Goal: Use online tool/utility: Utilize a website feature to perform a specific function

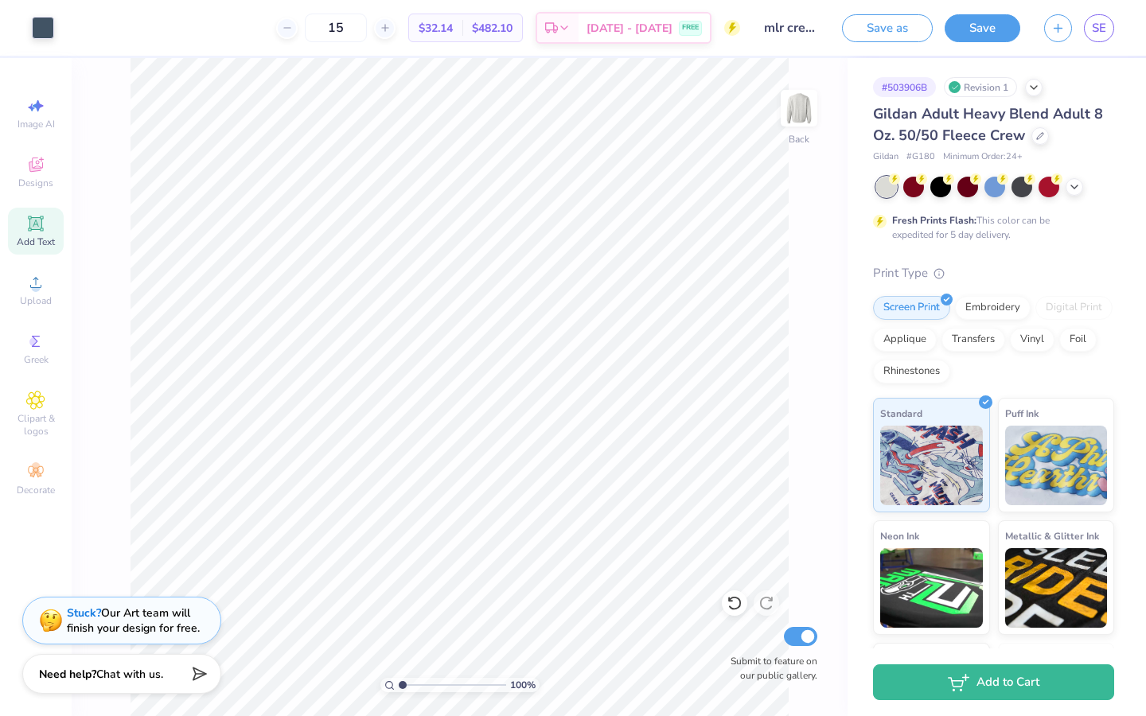
click at [39, 239] on span "Add Text" at bounding box center [36, 241] width 38 height 13
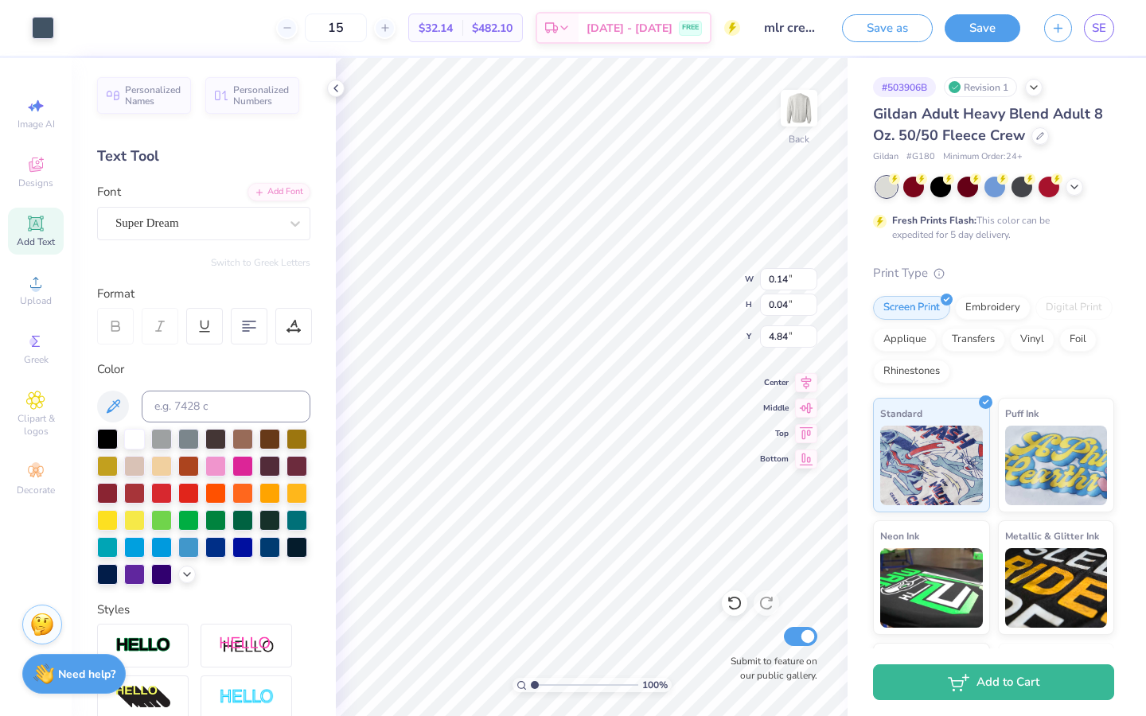
type input "0.26"
type input "0.33"
type input "4.64"
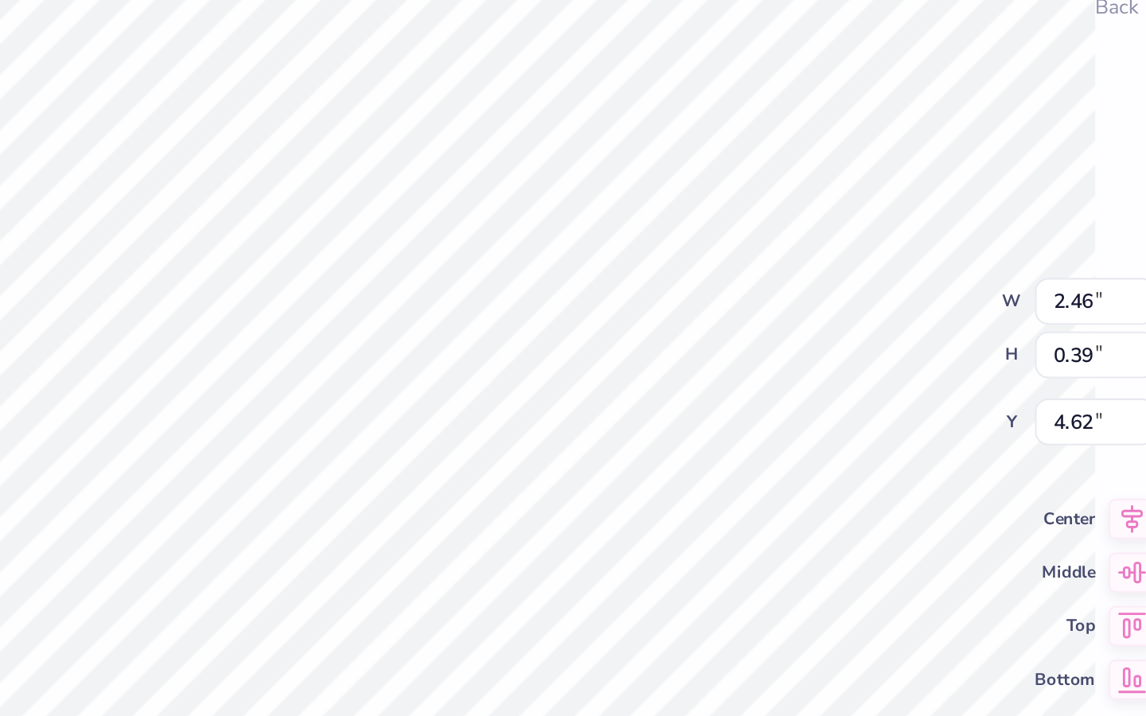
type input "2.46"
type input "0.39"
type input "4.64"
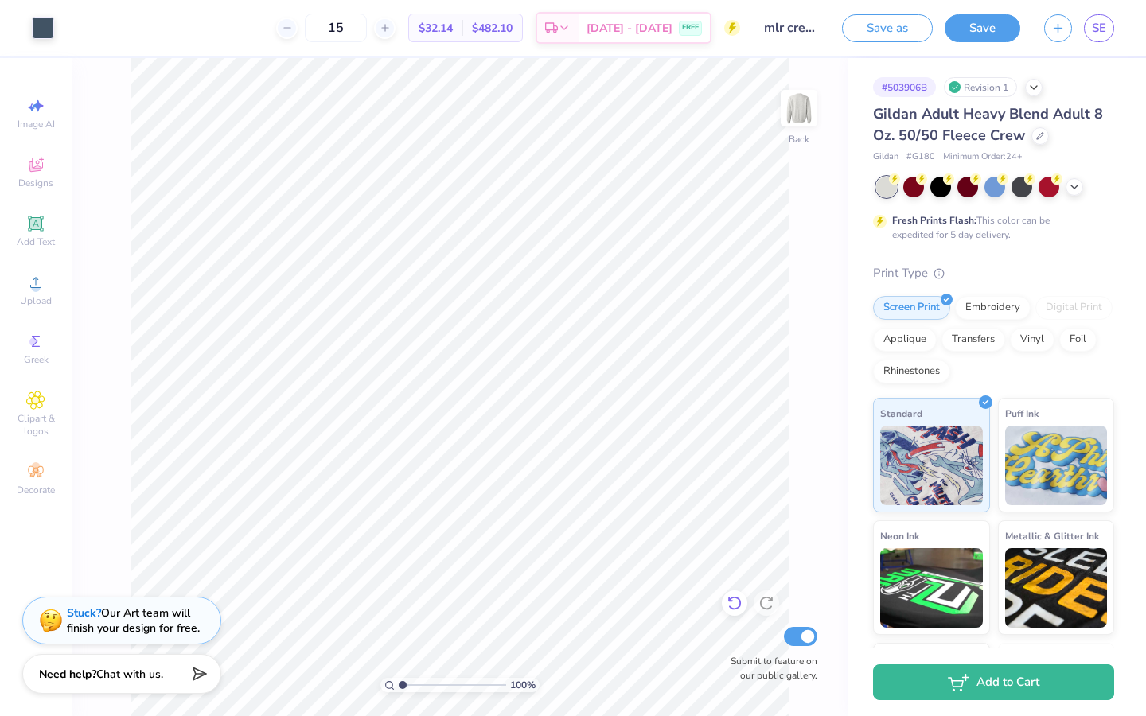
click at [730, 600] on icon at bounding box center [734, 604] width 14 height 14
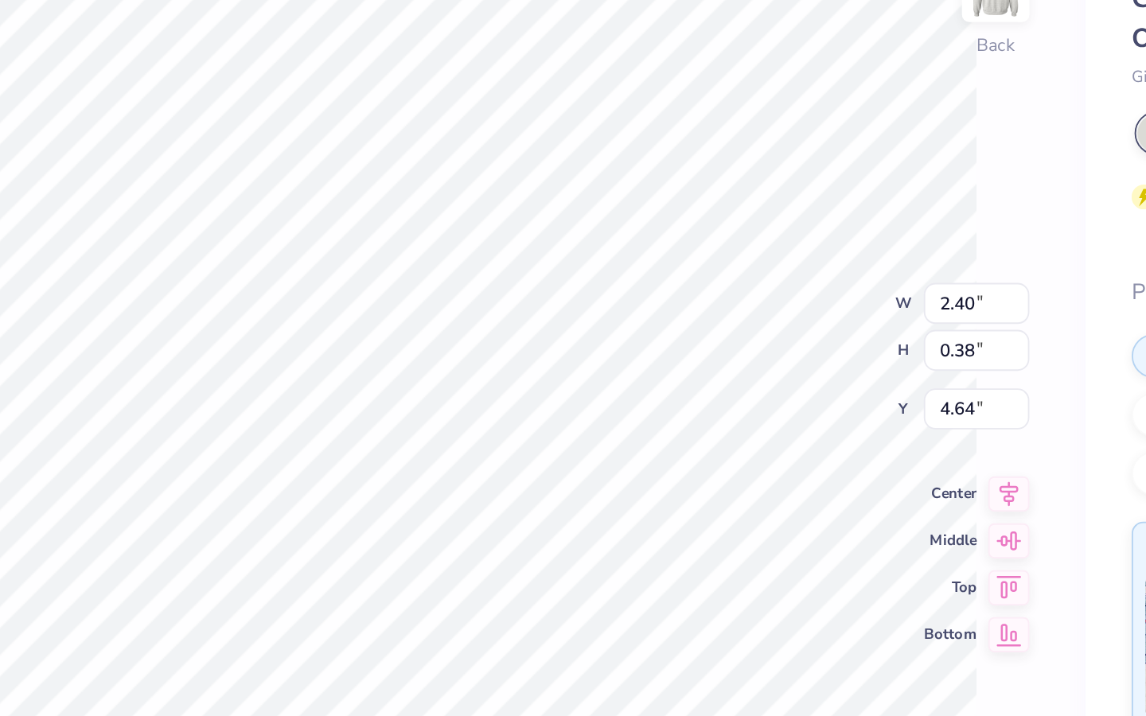
type input "2.40"
type input "0.38"
type input "4.62"
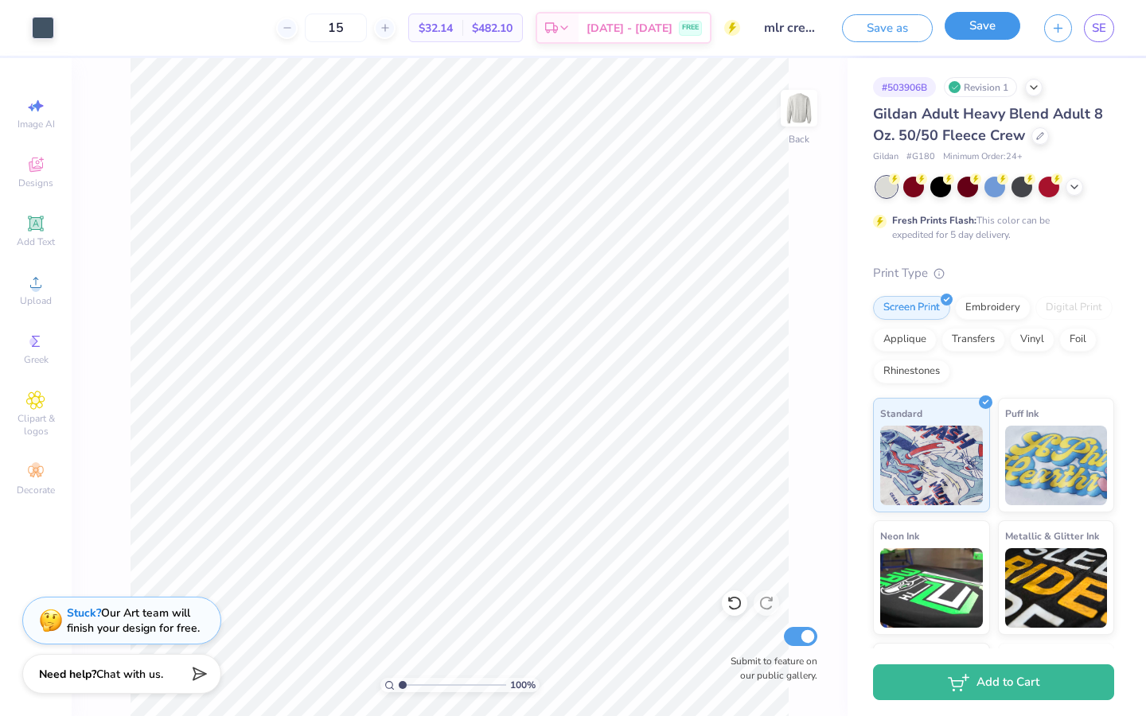
click at [984, 33] on button "Save" at bounding box center [982, 26] width 76 height 28
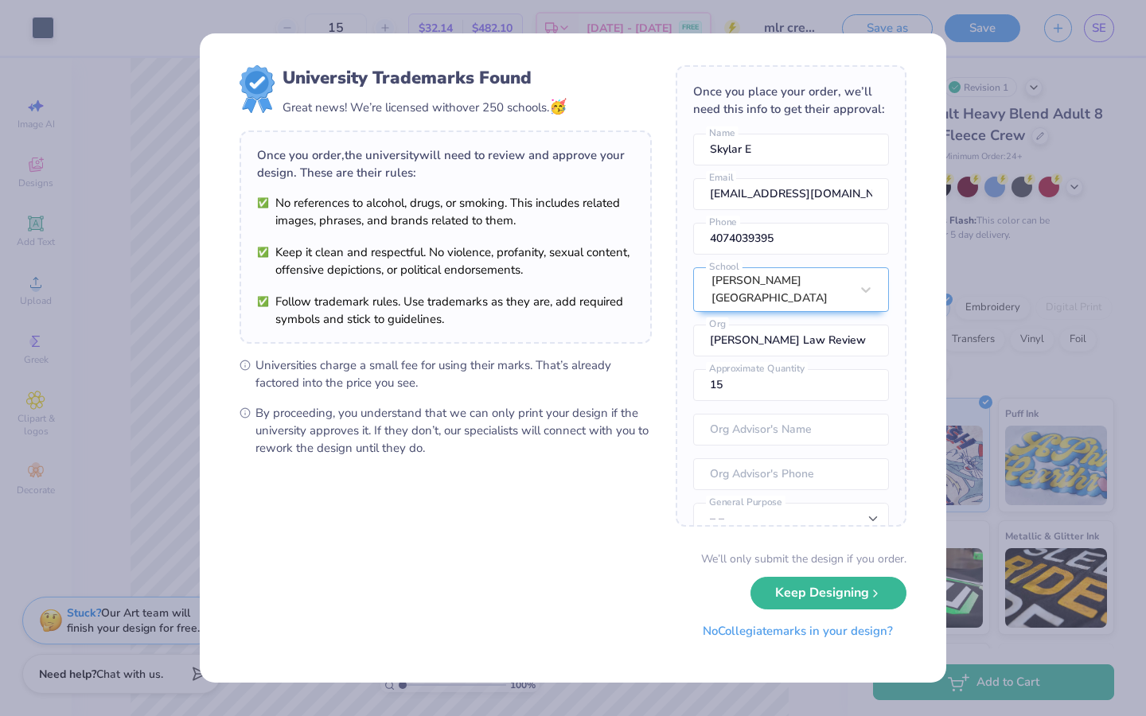
click at [757, 635] on button "No Collegiate marks in your design?" at bounding box center [797, 631] width 217 height 33
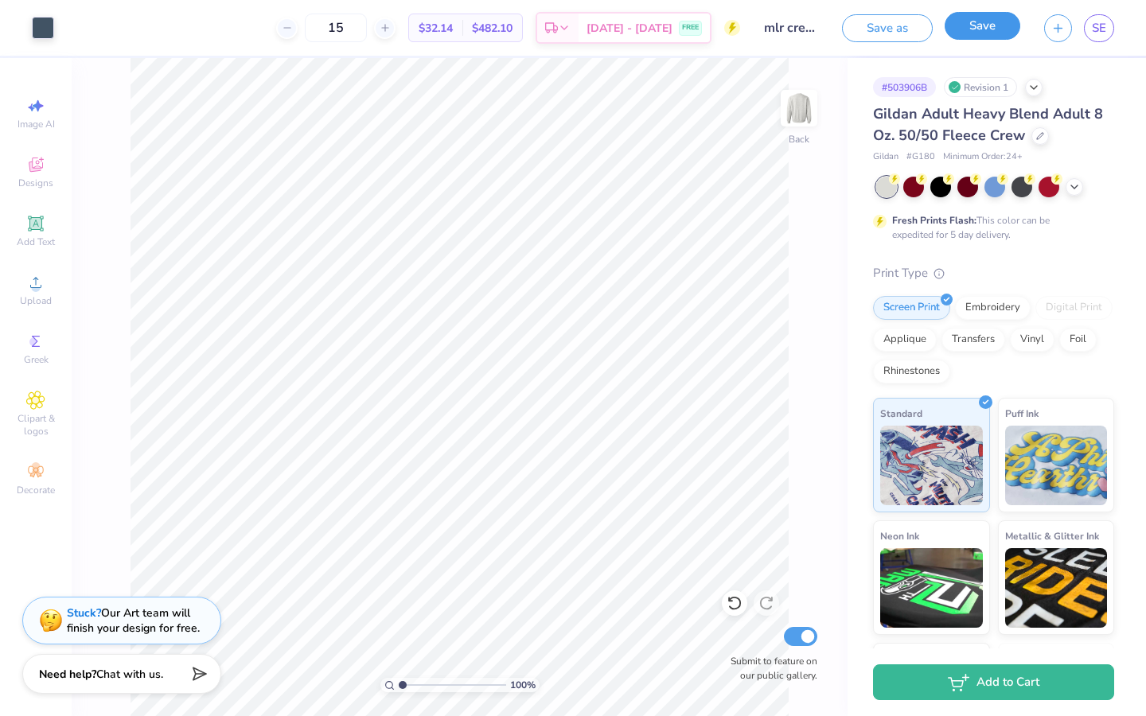
click at [1004, 33] on button "Save" at bounding box center [982, 26] width 76 height 28
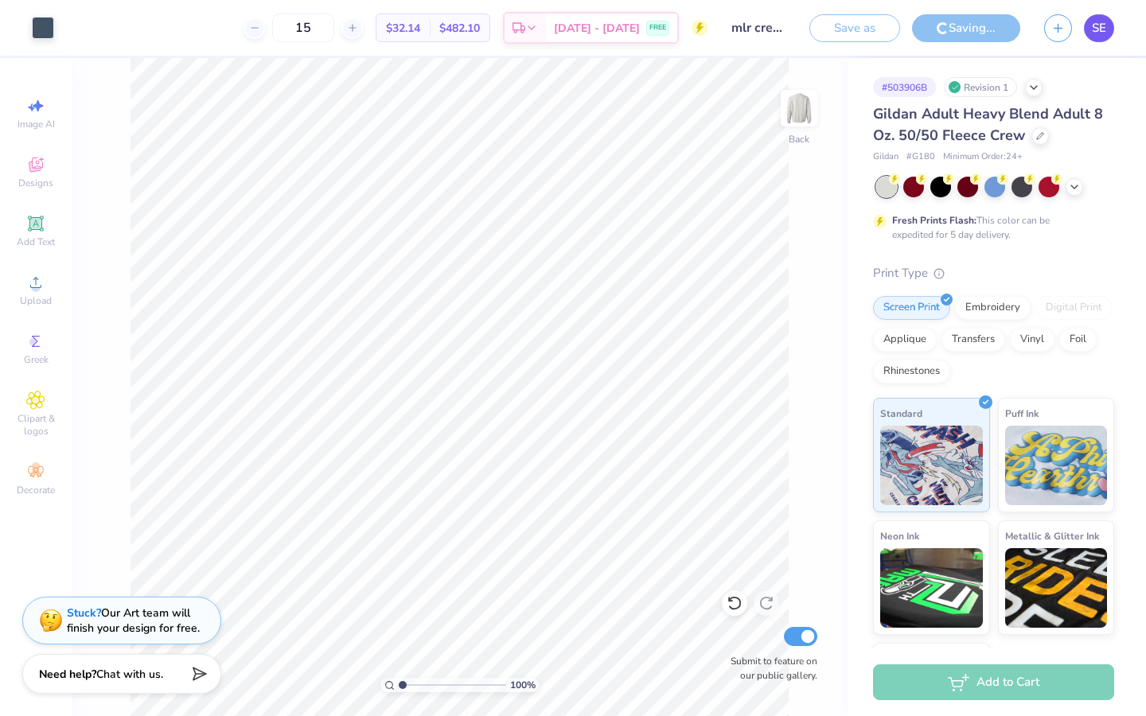
click at [1100, 33] on span "SE" at bounding box center [1098, 28] width 14 height 18
